Goal: Find specific fact: Find specific page/section

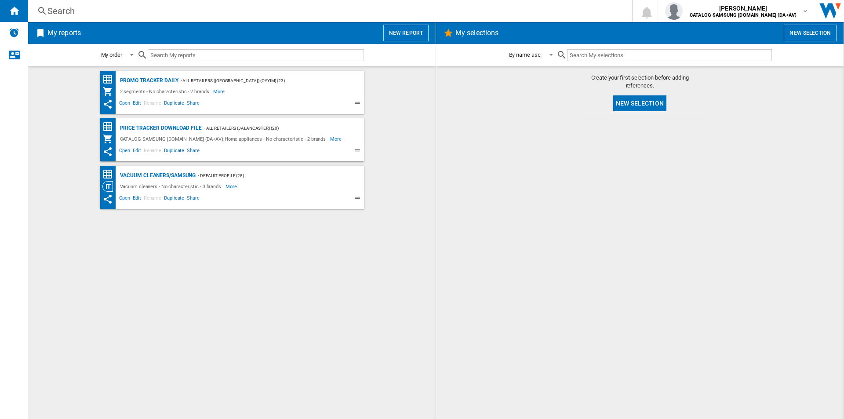
click at [68, 9] on div "Search" at bounding box center [328, 11] width 562 height 12
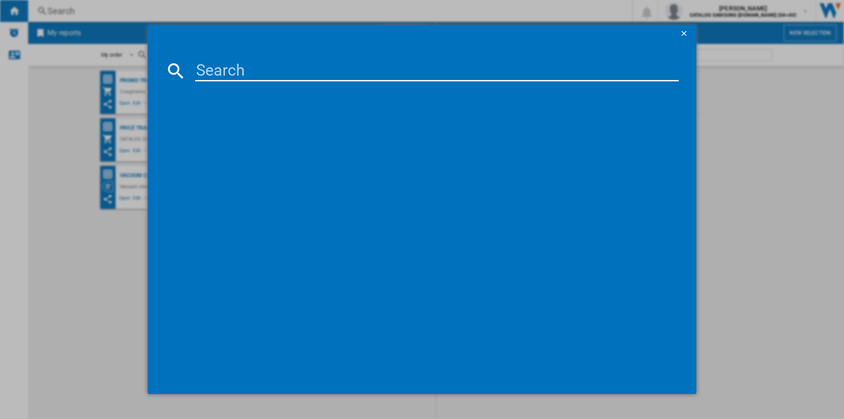
click at [279, 80] on input at bounding box center [436, 70] width 483 height 21
paste input "VR7MD97714G/EU"
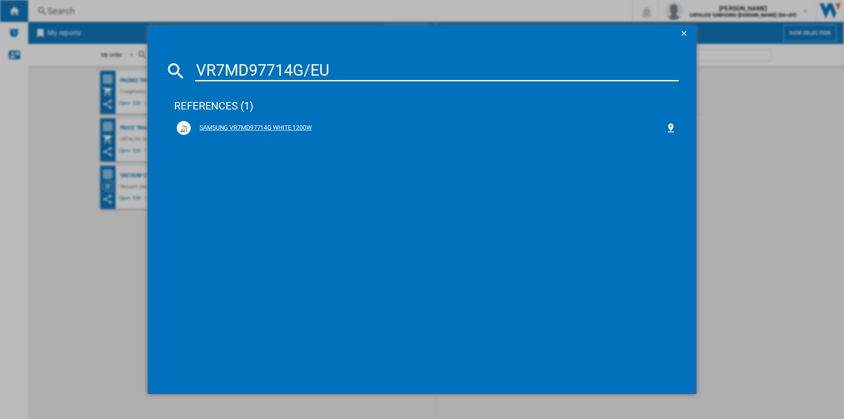
type input "VR7MD97714G/EU"
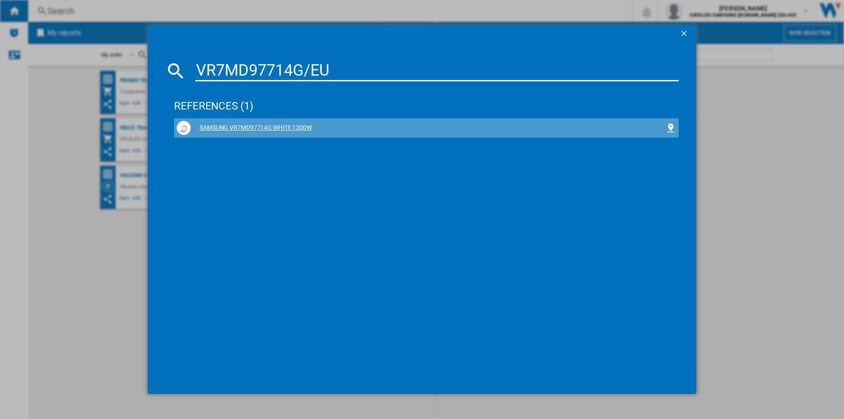
click at [265, 125] on div "SAMSUNG VR7MD97714G WHITE 1200W" at bounding box center [428, 127] width 475 height 9
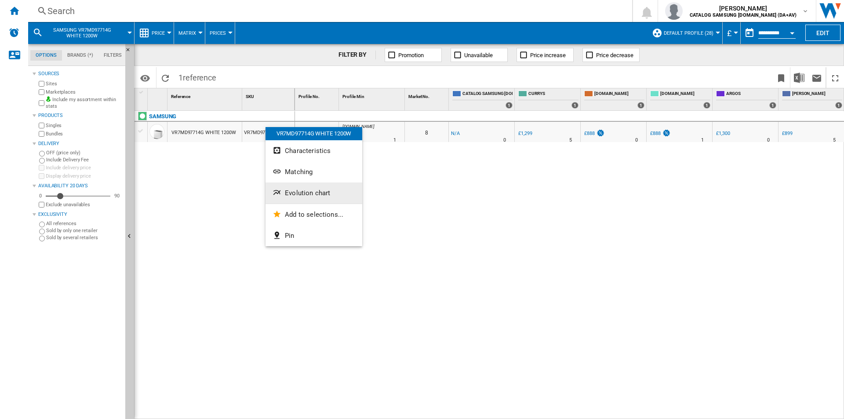
click at [281, 192] on ng-md-icon "Evolution chart" at bounding box center [277, 193] width 11 height 11
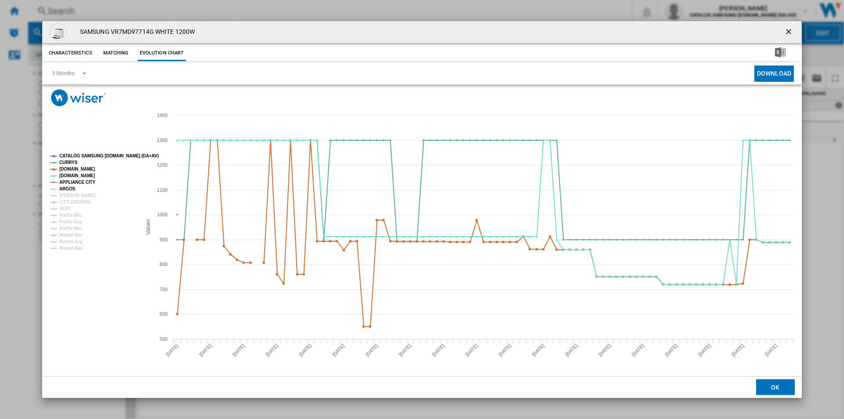
click at [67, 186] on tspan "ARGOS" at bounding box center [67, 188] width 16 height 5
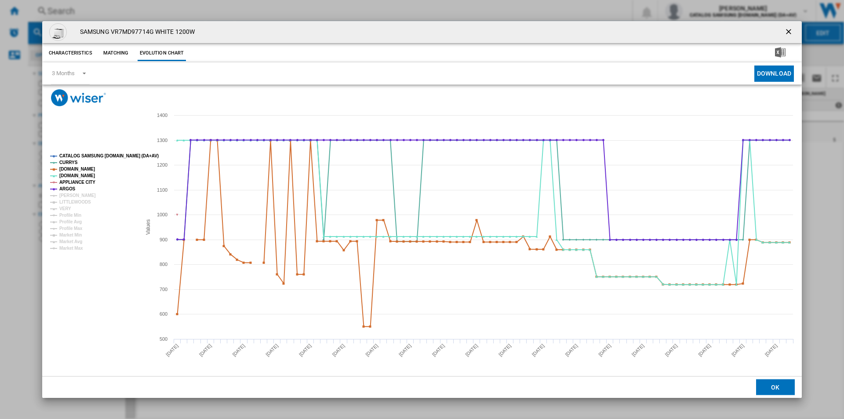
click at [67, 191] on tspan "ARGOS" at bounding box center [67, 188] width 16 height 5
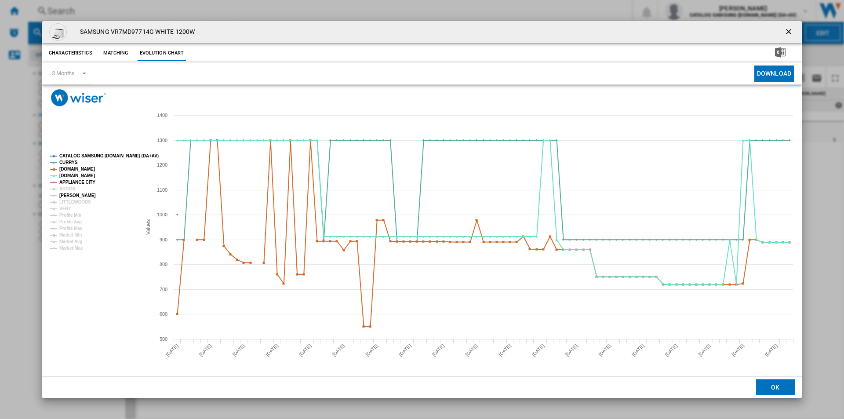
click at [67, 194] on tspan "[PERSON_NAME]" at bounding box center [77, 195] width 36 height 5
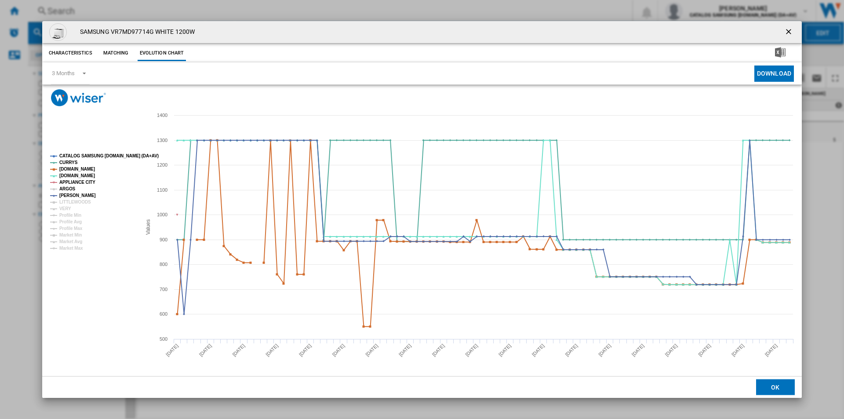
click at [67, 190] on tspan "ARGOS" at bounding box center [67, 188] width 16 height 5
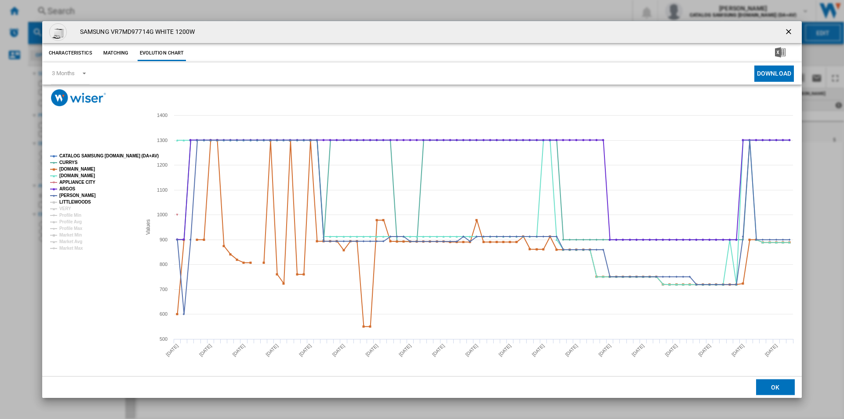
click at [69, 201] on tspan "LITTLEWOODS" at bounding box center [75, 202] width 32 height 5
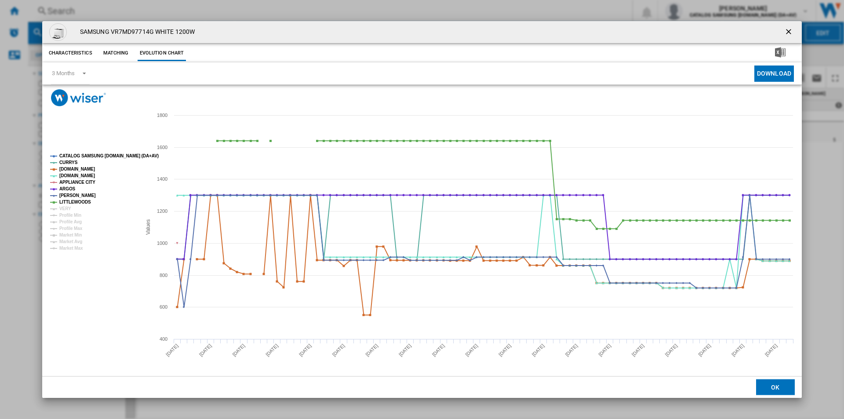
click at [69, 202] on tspan "LITTLEWOODS" at bounding box center [75, 202] width 32 height 5
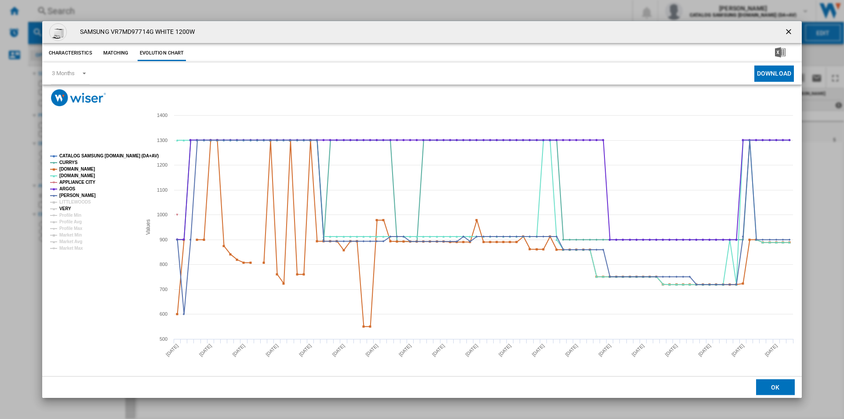
click at [69, 207] on tspan "VERY" at bounding box center [65, 208] width 12 height 5
click at [784, 29] on button "Product popup" at bounding box center [789, 32] width 18 height 18
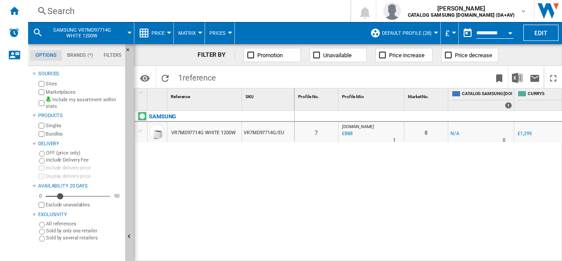
click at [68, 7] on div "Search" at bounding box center [187, 11] width 280 height 12
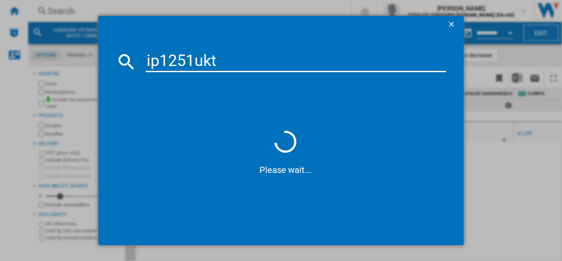
type input "ip1251ukt"
